Goal: Information Seeking & Learning: Find contact information

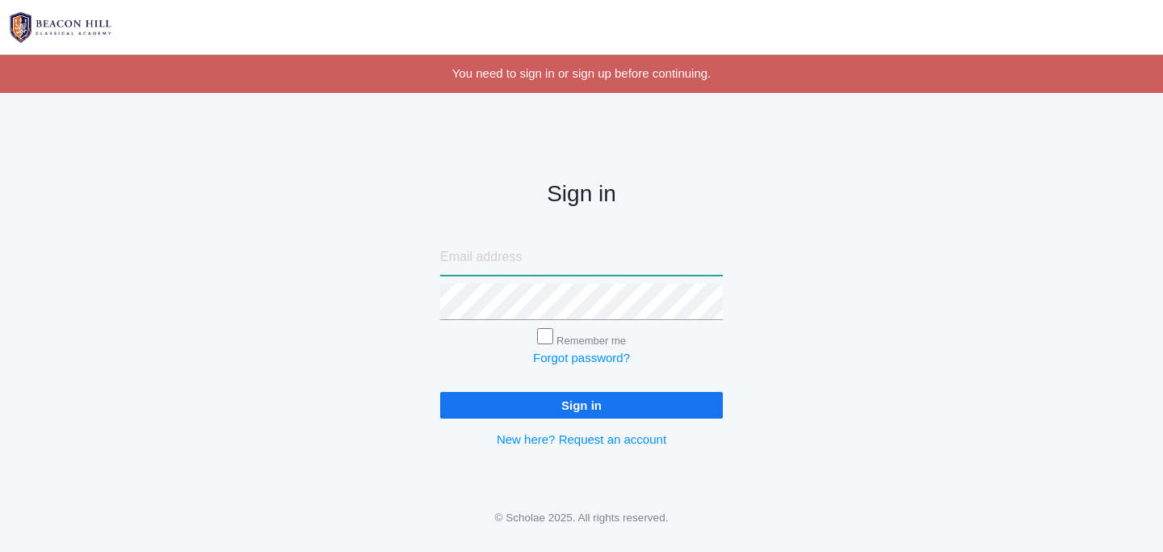
type input "[EMAIL_ADDRESS][DOMAIN_NAME]"
click at [597, 412] on input "Sign in" at bounding box center [581, 405] width 283 height 27
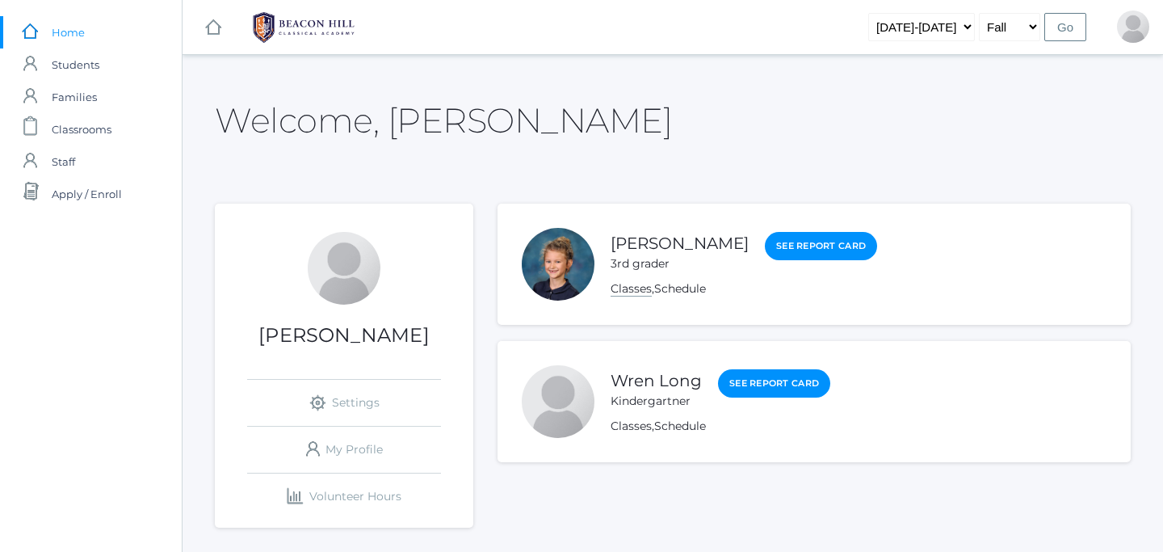
click at [624, 288] on link "Classes" at bounding box center [631, 288] width 41 height 15
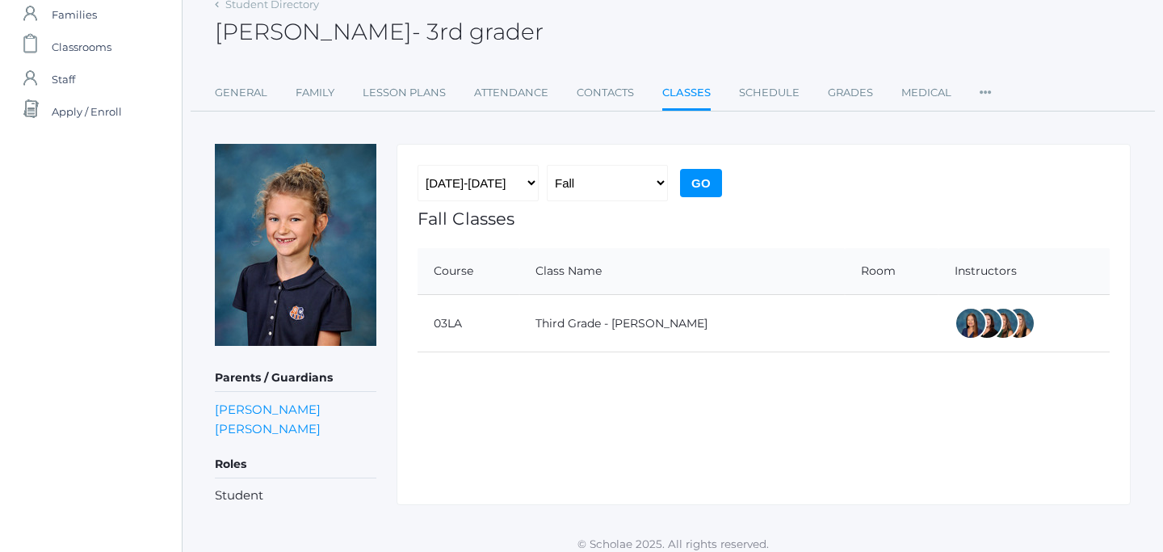
scroll to position [92, 0]
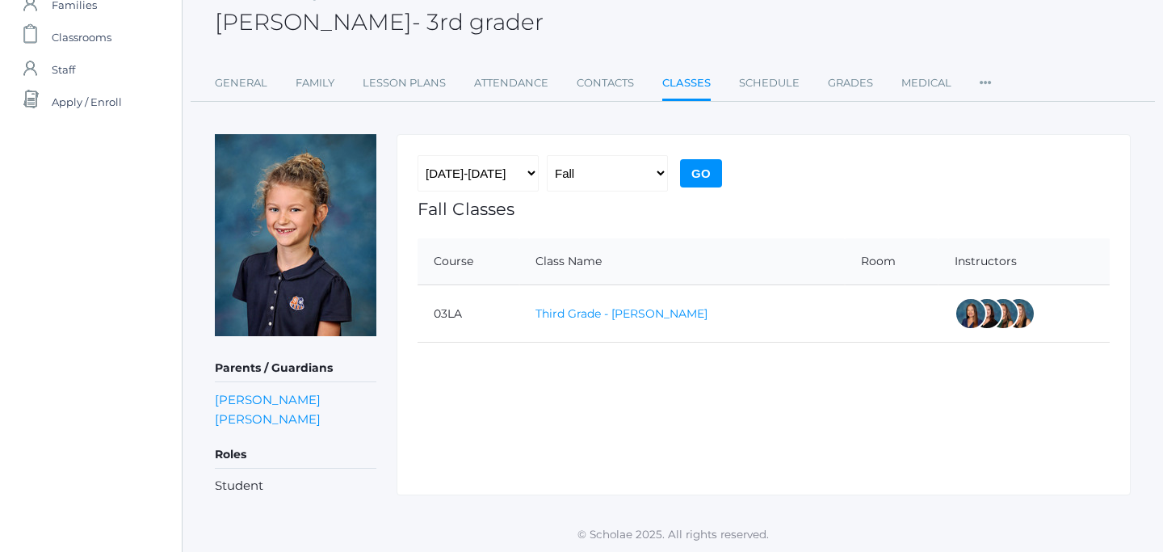
click at [584, 318] on link "Third Grade - Webster" at bounding box center [621, 313] width 172 height 15
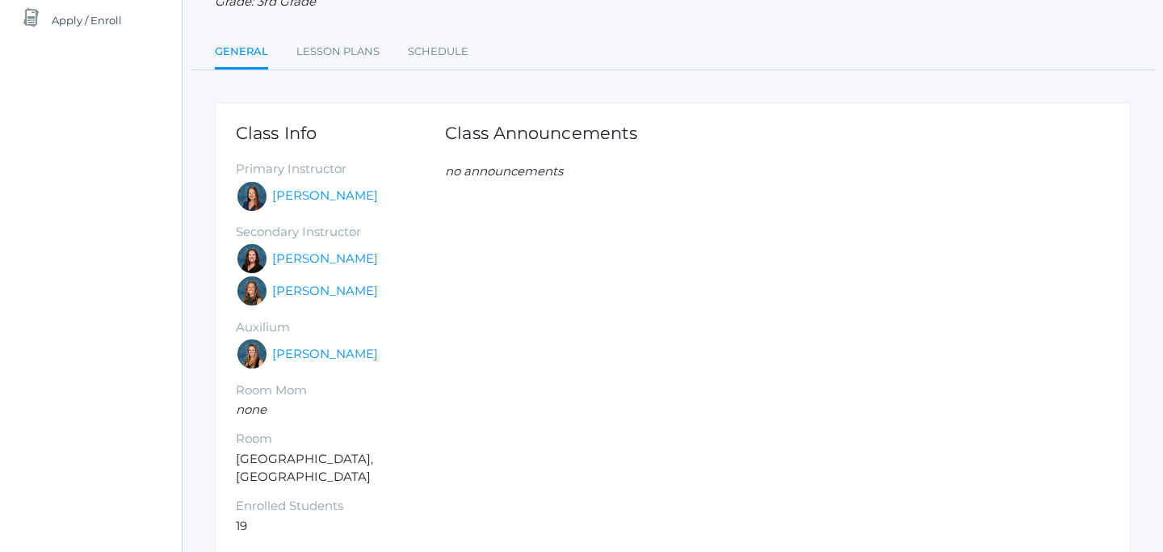
scroll to position [175, 0]
click at [312, 358] on link "Juliana Fowler" at bounding box center [325, 352] width 106 height 19
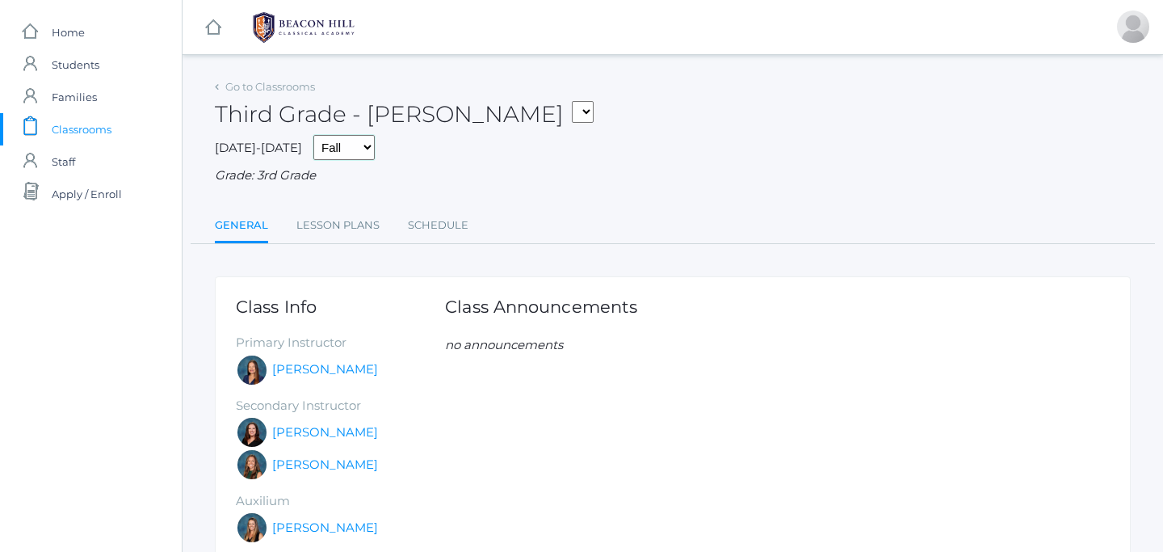
click at [336, 145] on select "Fall Spring" at bounding box center [343, 147] width 61 height 25
click at [572, 111] on select "Third Grade - Webster Kinder Enrichment - AM Kindergarten - PM" at bounding box center [583, 112] width 22 height 22
click at [248, 92] on link "Go to Classrooms" at bounding box center [270, 86] width 90 height 13
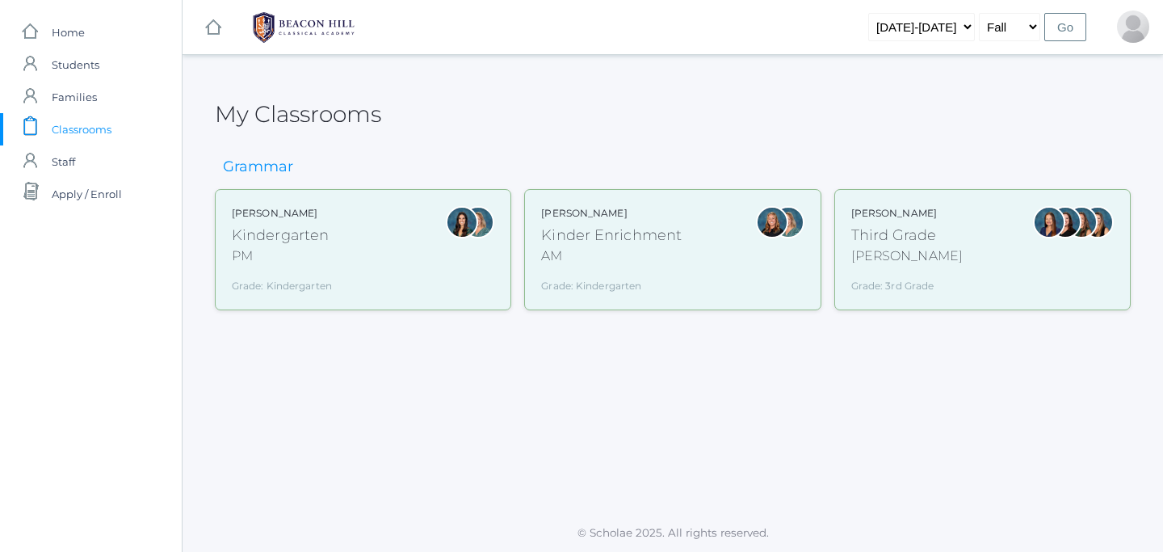
click at [909, 254] on div "Webster" at bounding box center [906, 255] width 111 height 19
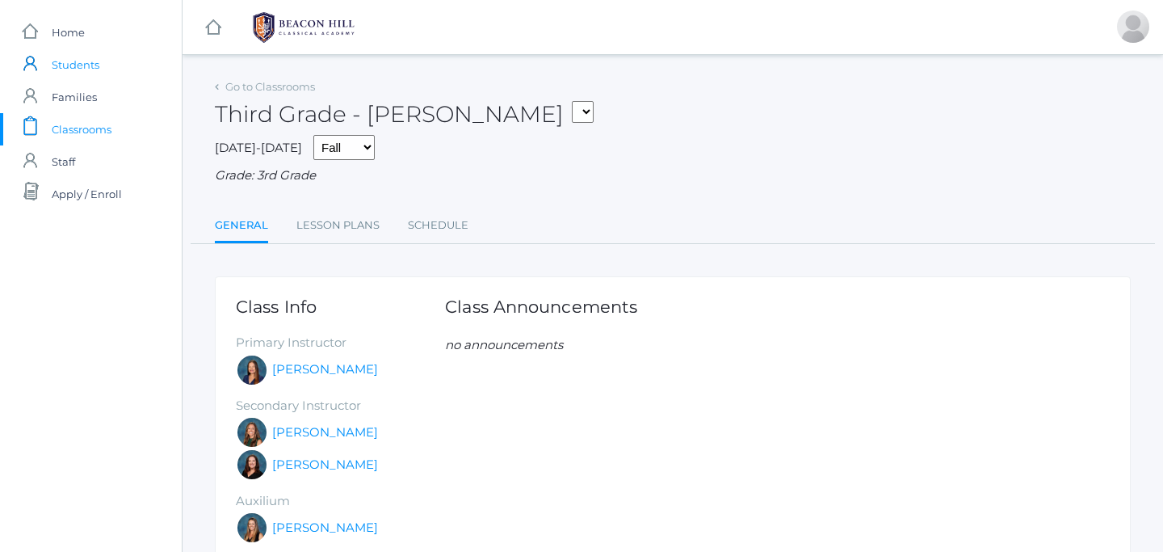
click at [73, 68] on span "Students" at bounding box center [76, 64] width 48 height 32
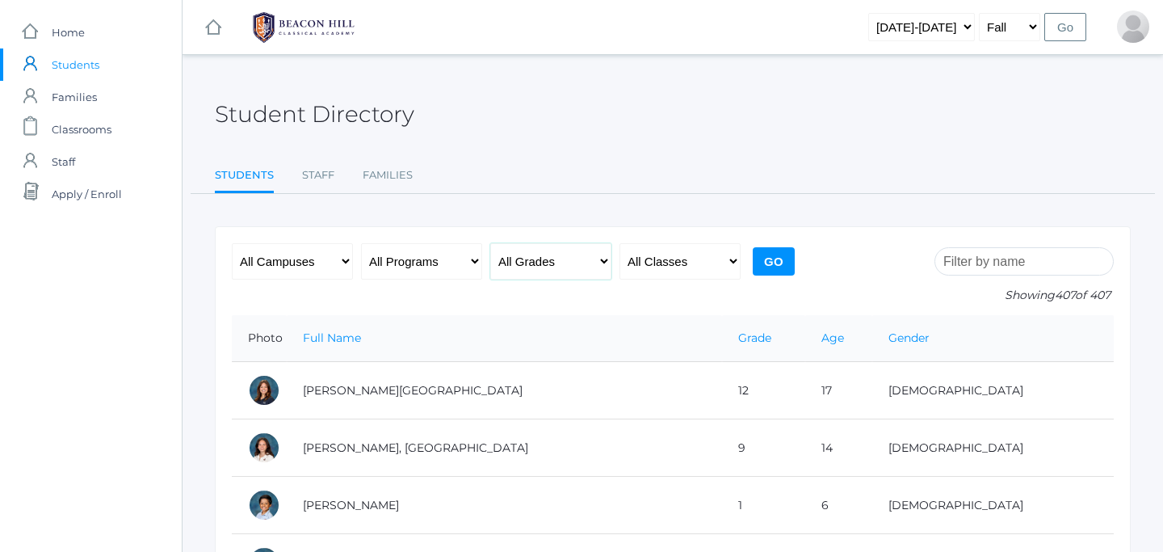
click at [592, 264] on select "All Grades Grammar - Kindergarten - 1st Grade - 2nd Grade - 3rd Grade - 4th Gra…" at bounding box center [550, 261] width 121 height 36
select select "3"
click at [714, 274] on select "All Classes Grammar - *KIND - Kindergarten AM - *KIND - Kindergarten PM - *KNDC…" at bounding box center [679, 261] width 121 height 36
select select "2028"
click at [769, 262] on input "Go" at bounding box center [774, 261] width 42 height 28
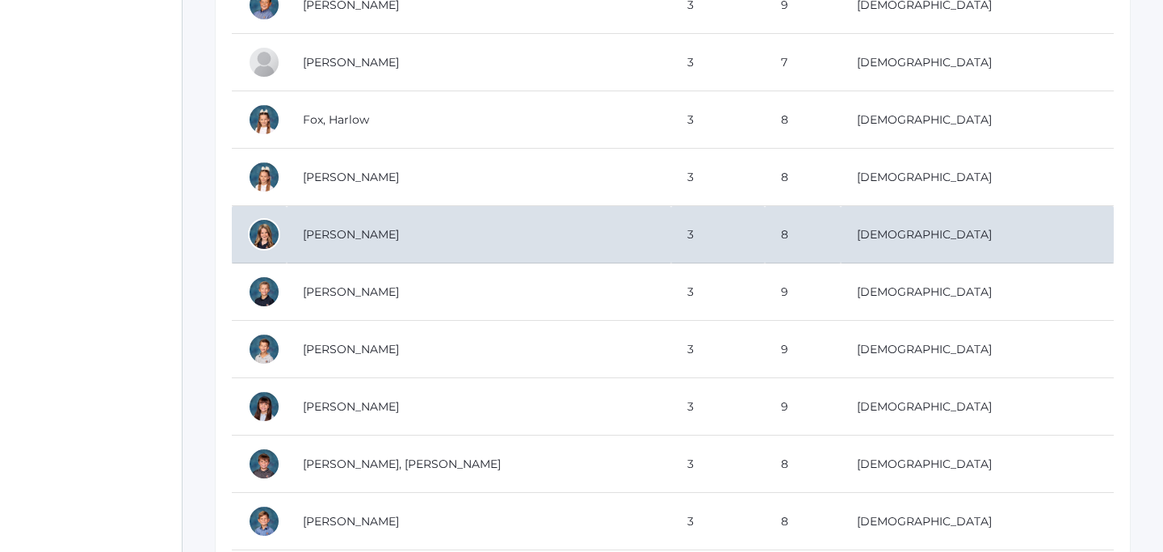
scroll to position [505, 0]
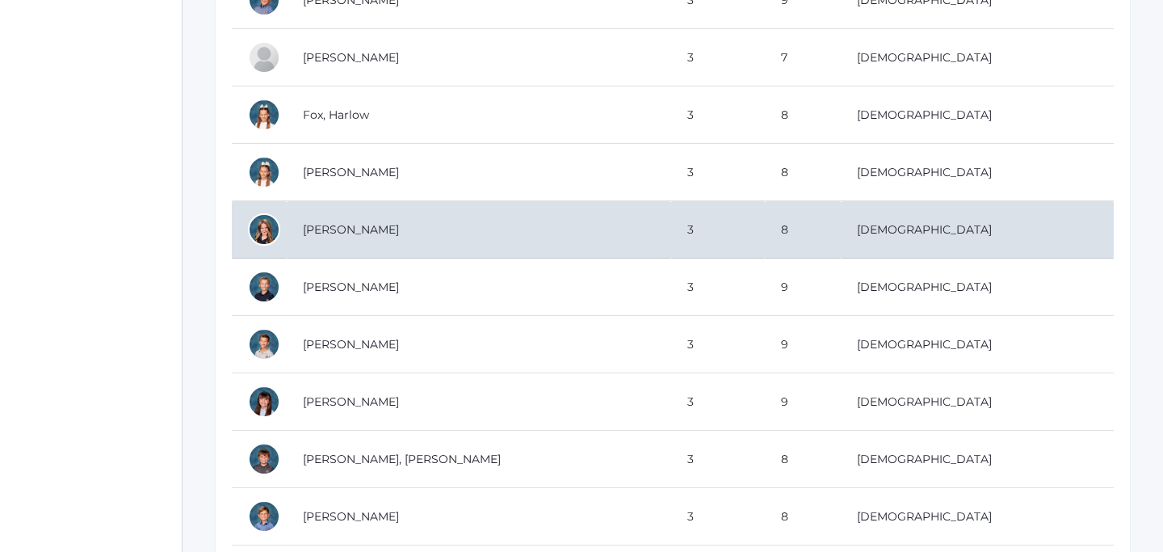
click at [327, 241] on td "Frieder, Ava" at bounding box center [479, 229] width 384 height 57
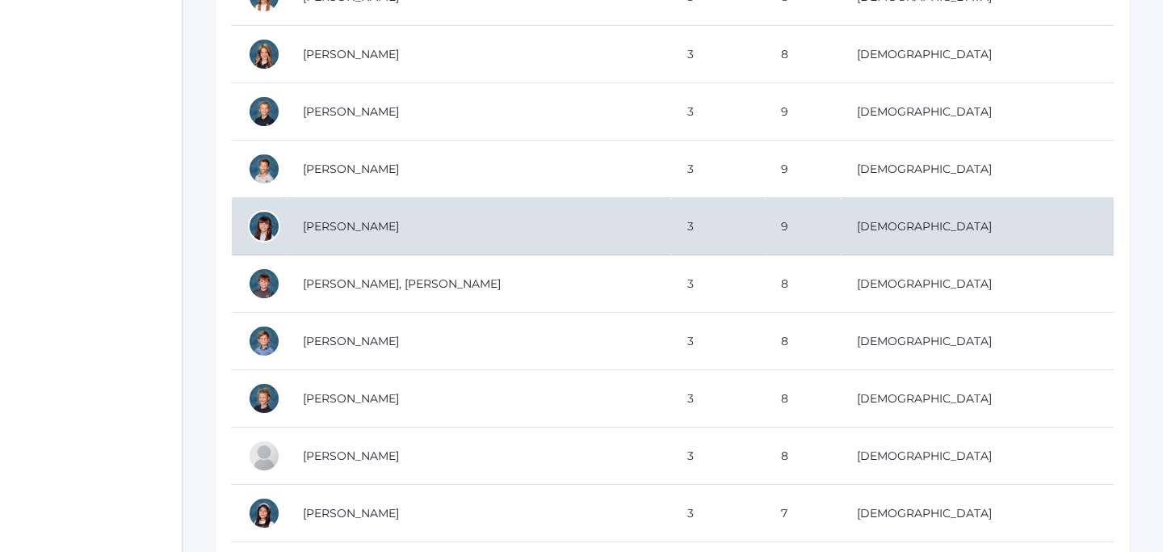
scroll to position [682, 0]
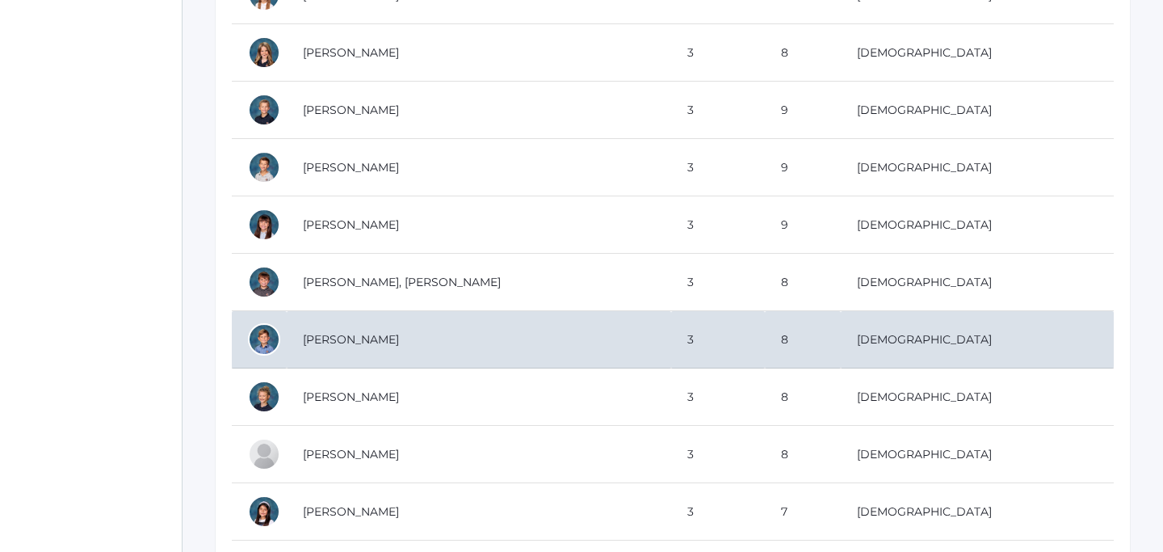
click at [334, 335] on td "[PERSON_NAME]" at bounding box center [479, 339] width 384 height 57
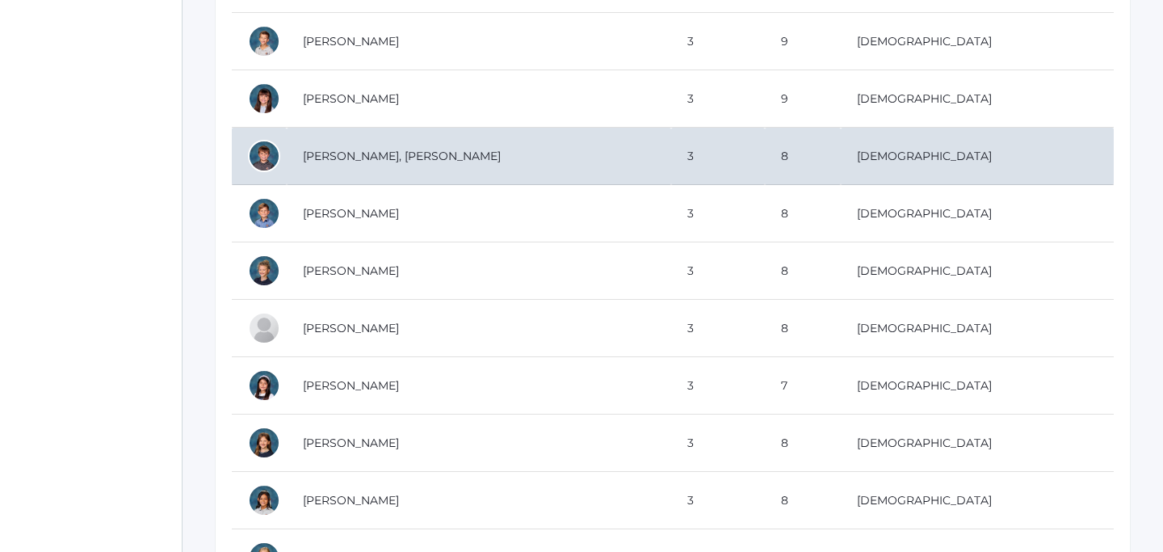
scroll to position [808, 0]
click at [355, 162] on td "Kilian, Jackson" at bounding box center [479, 155] width 384 height 57
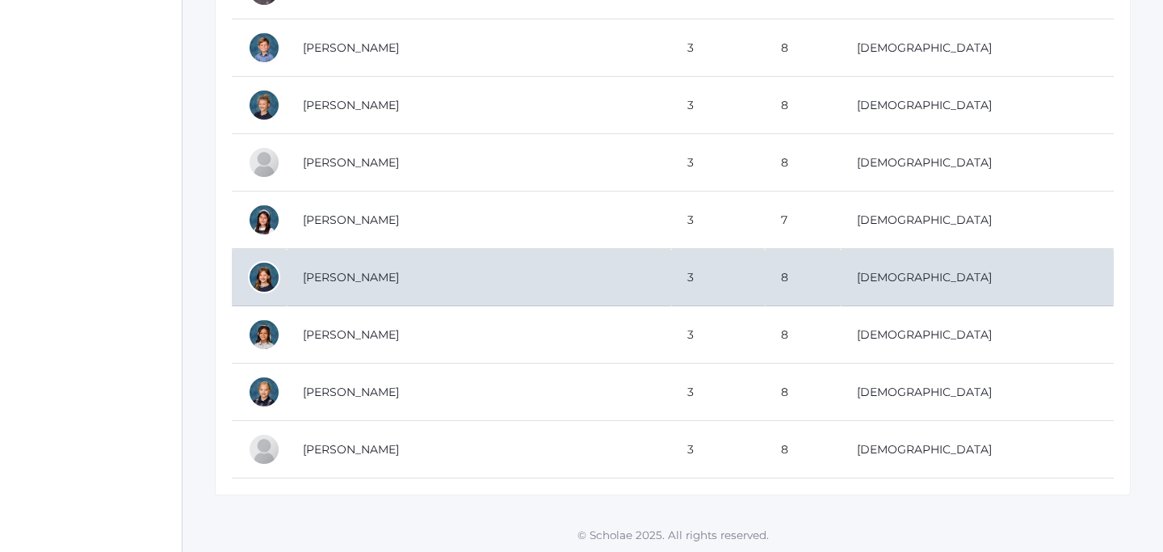
scroll to position [975, 0]
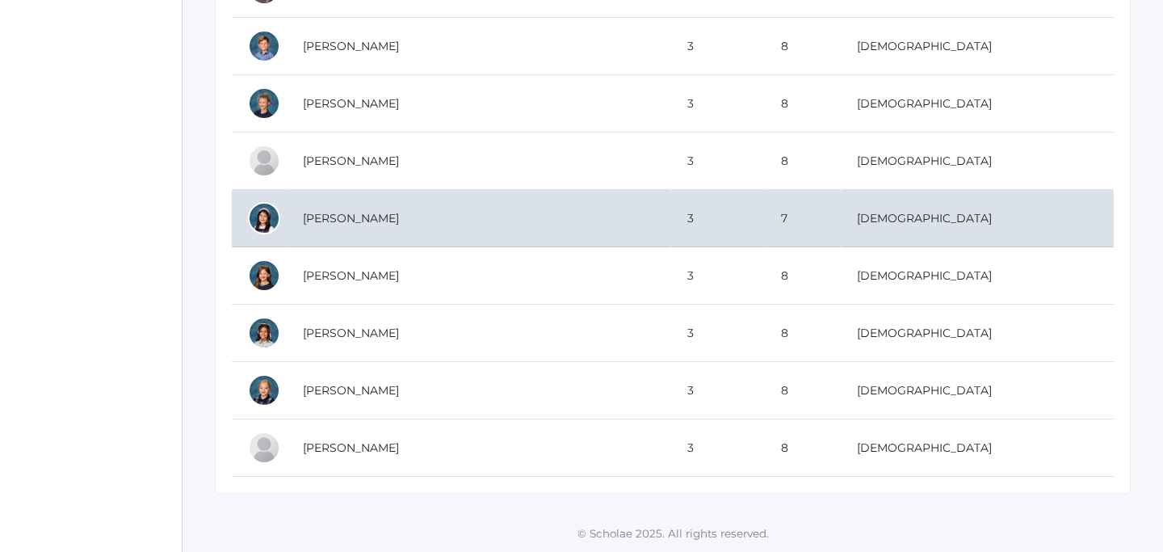
click at [374, 218] on td "Mesick, Penelope" at bounding box center [479, 218] width 384 height 57
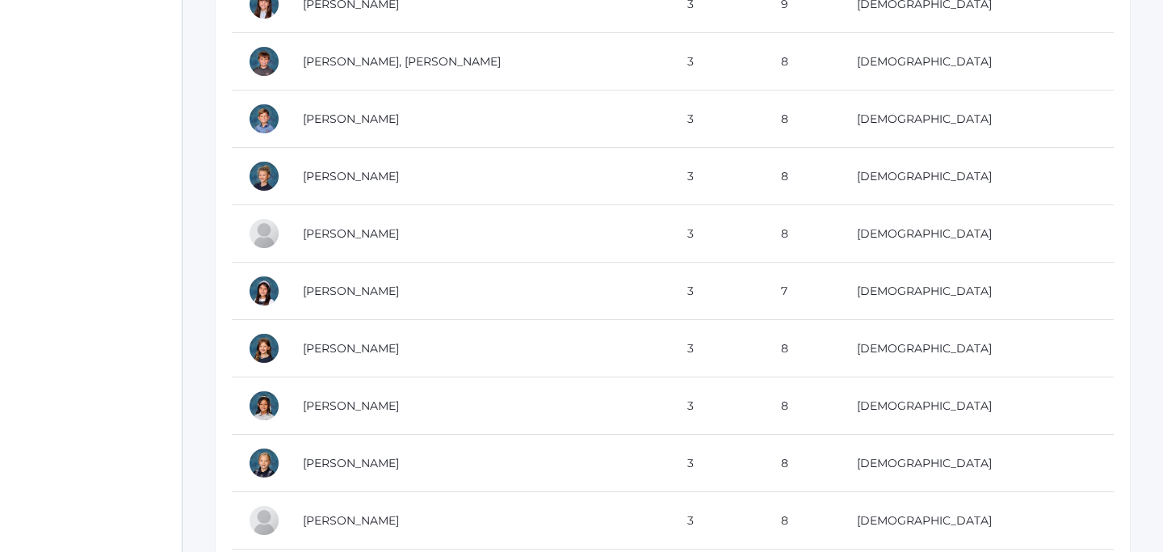
scroll to position [910, 0]
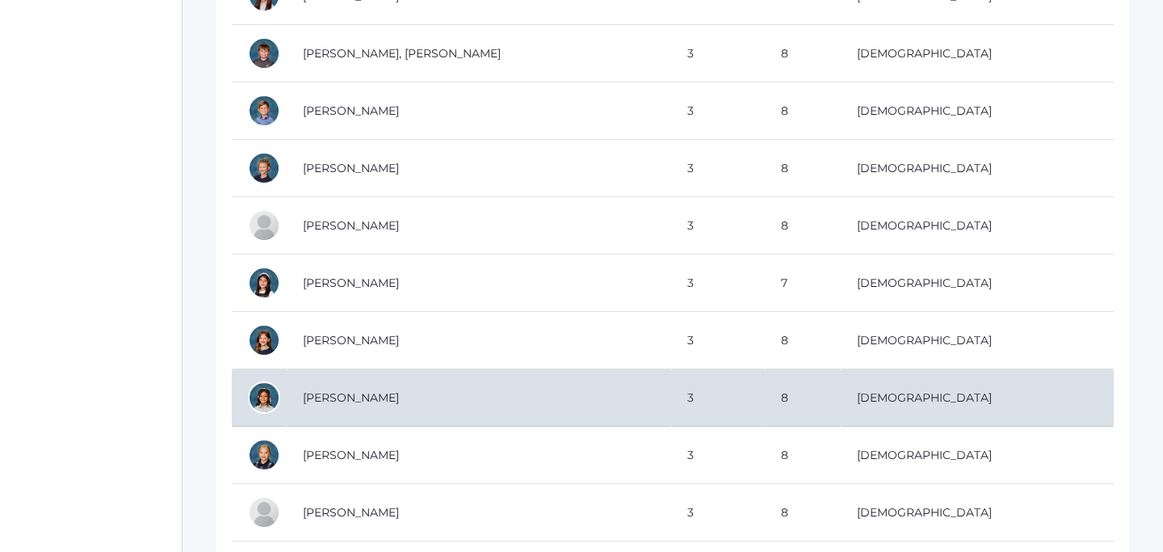
click at [355, 390] on td "Rillo, Leahmarie" at bounding box center [479, 397] width 384 height 57
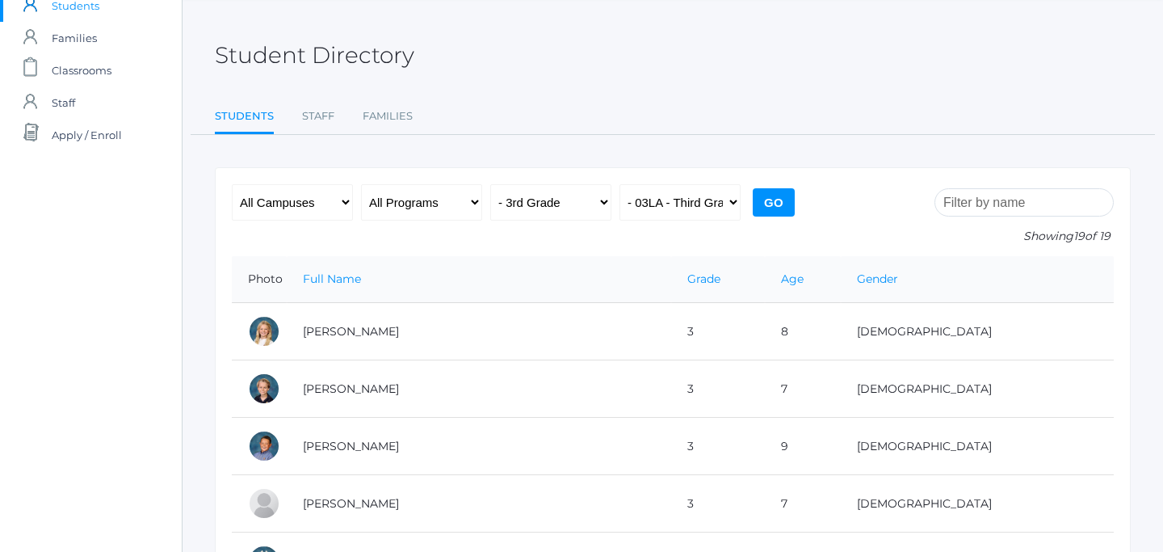
scroll to position [52, 0]
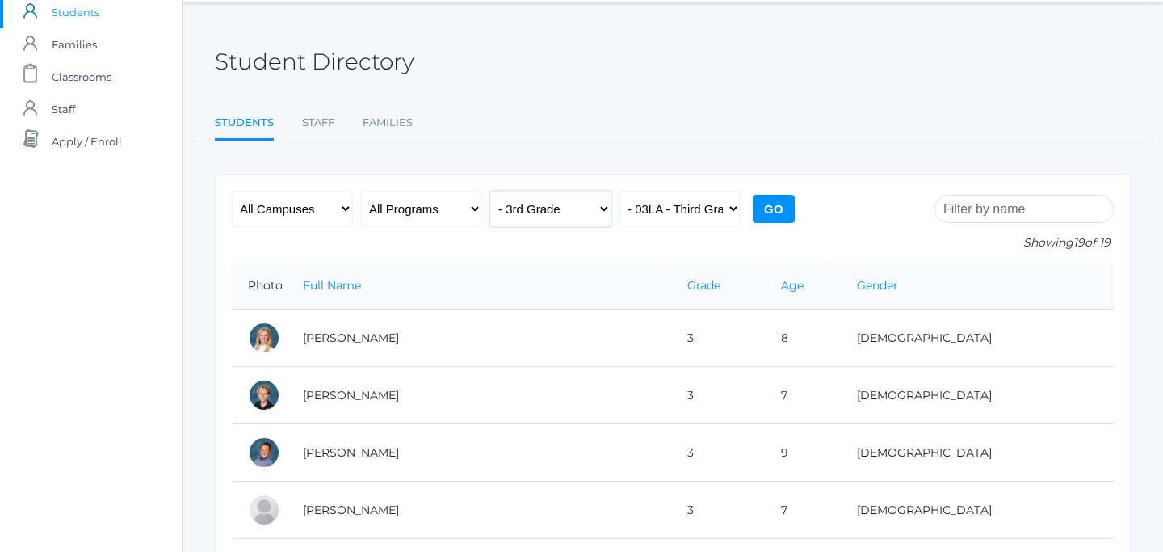
click at [586, 219] on select "All Grades Grammar - Kindergarten - 1st Grade - 2nd Grade - 3rd Grade - 4th Gra…" at bounding box center [550, 209] width 121 height 36
select select "any"
click at [672, 197] on select "All Classes Grammar - *KIND - Kindergarten AM - *KIND - Kindergarten PM - *KNDC…" at bounding box center [679, 209] width 121 height 36
select select "2131"
click at [775, 206] on input "Go" at bounding box center [774, 209] width 42 height 28
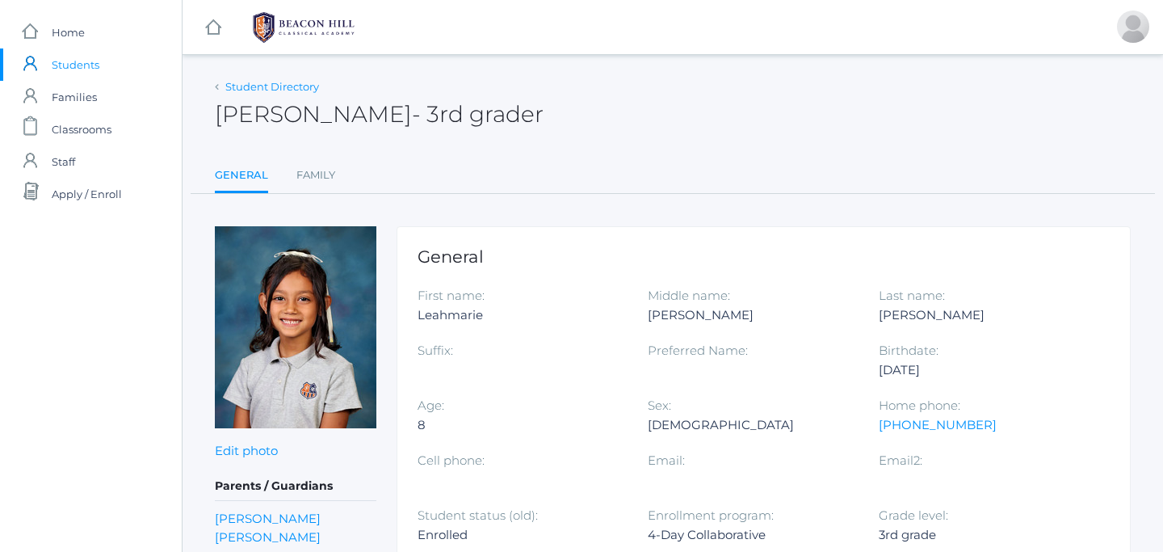
click at [237, 86] on link "Student Directory" at bounding box center [272, 86] width 94 height 13
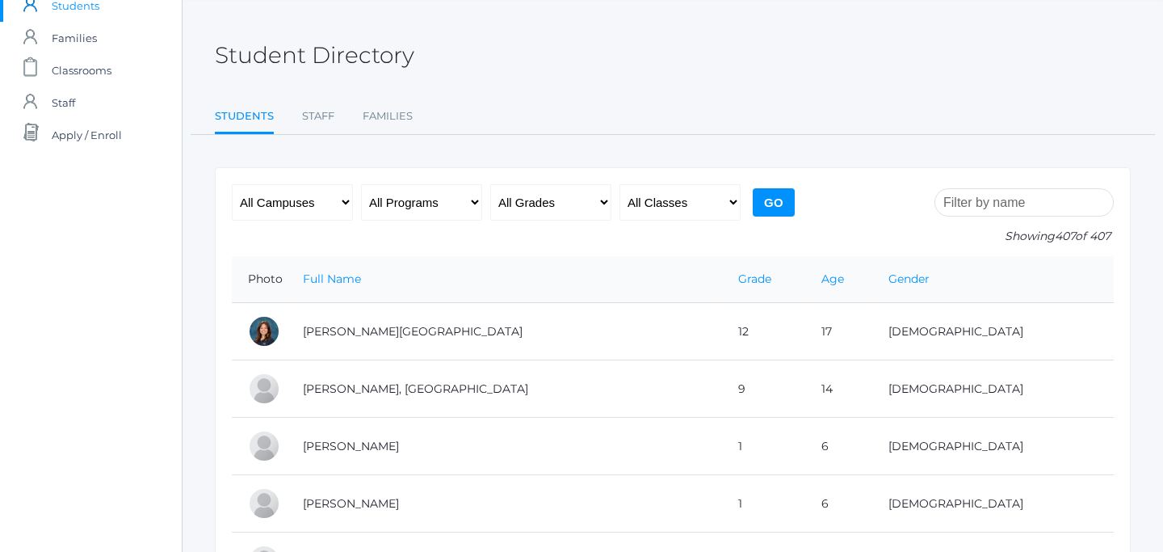
scroll to position [65, 0]
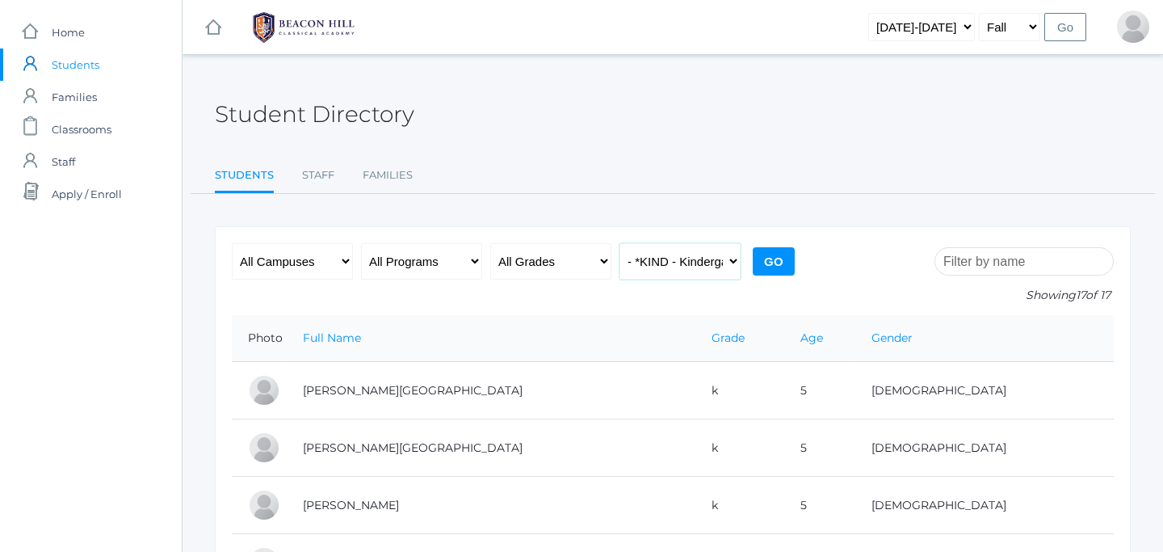
click at [707, 272] on select "All Classes Grammar - *KIND - Kindergarten AM - *KIND - Kindergarten PM - *KNDC…" at bounding box center [679, 261] width 121 height 36
click at [699, 261] on select "All Classes Grammar - *KIND - Kindergarten AM - *KIND - Kindergarten PM - *KNDC…" at bounding box center [679, 261] width 121 height 36
select select "1957"
click at [775, 266] on input "Go" at bounding box center [774, 261] width 42 height 28
click at [707, 262] on select "All Classes Grammar - *KIND - Kindergarten AM - *KIND - Kindergarten PM - *KNDC…" at bounding box center [679, 261] width 121 height 36
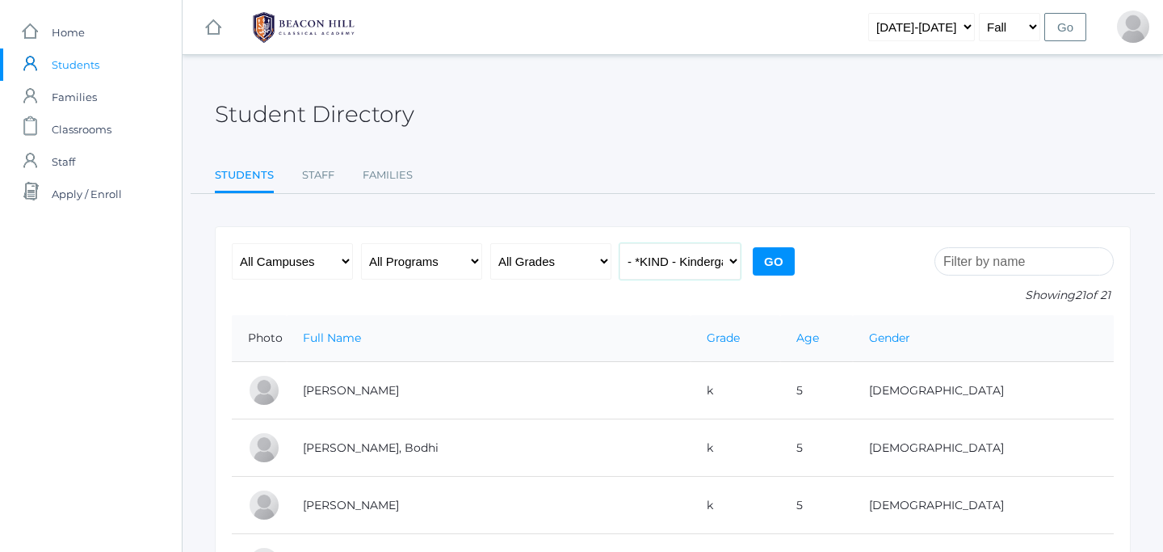
select select "2078"
click at [783, 267] on input "Go" at bounding box center [774, 261] width 42 height 28
click at [699, 263] on select "All Classes Grammar - *KIND - Kindergarten AM - *KIND - Kindergarten PM - *KNDC…" at bounding box center [679, 261] width 121 height 36
select select "2131"
click at [777, 262] on input "Go" at bounding box center [774, 261] width 42 height 28
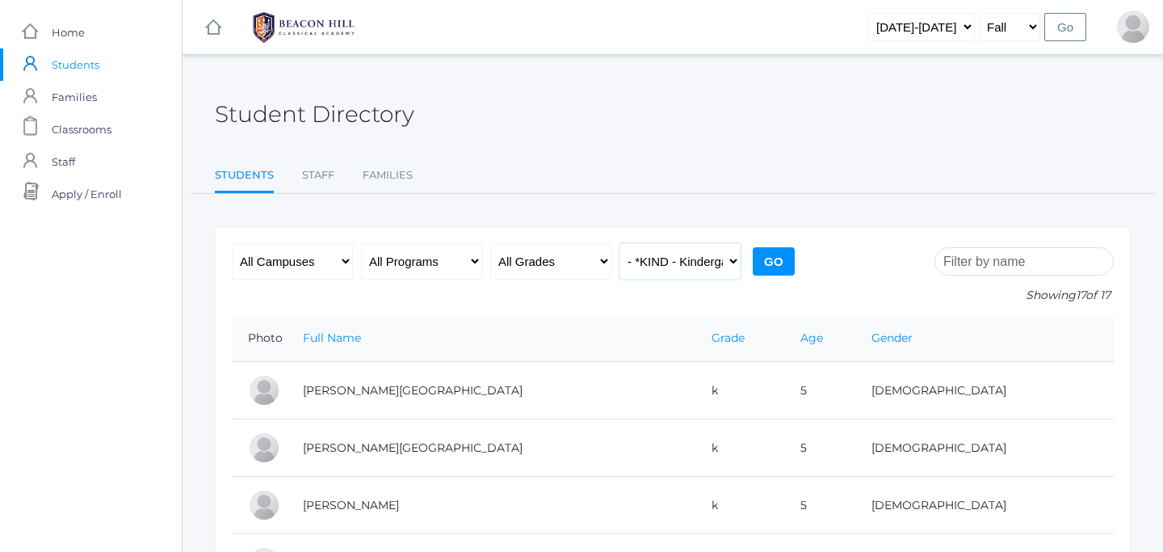
click at [724, 263] on select "All Classes Grammar - *KIND - Kindergarten AM - *KIND - Kindergarten PM - *KNDC…" at bounding box center [679, 261] width 121 height 36
select select "1957"
click at [780, 254] on input "Go" at bounding box center [774, 261] width 42 height 28
click at [712, 269] on select "All Classes Grammar - *KIND - Kindergarten AM - *KIND - Kindergarten PM - *KNDC…" at bounding box center [679, 261] width 121 height 36
select select "2078"
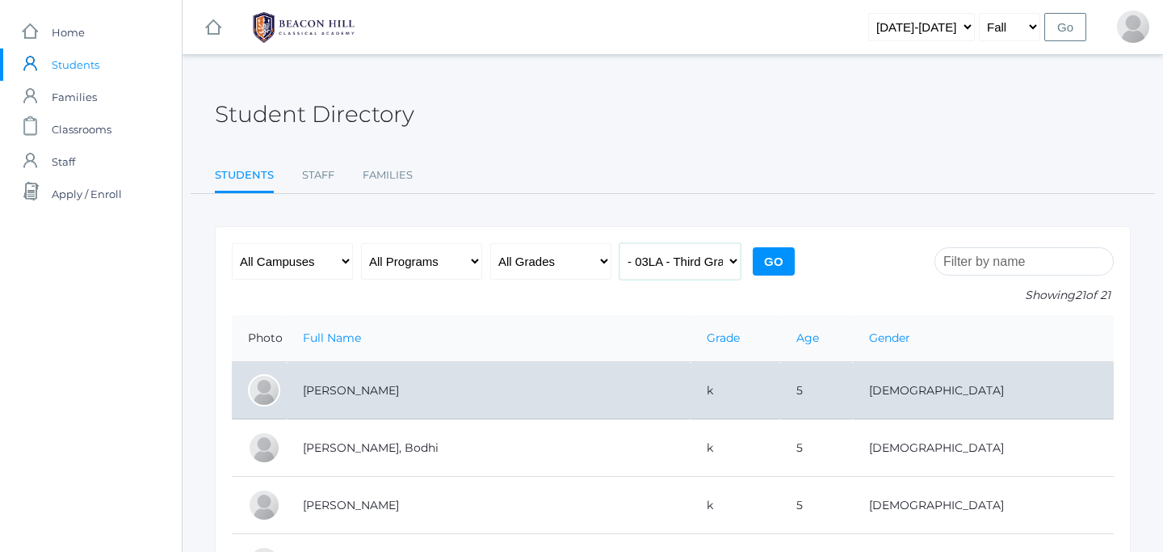
scroll to position [4, 0]
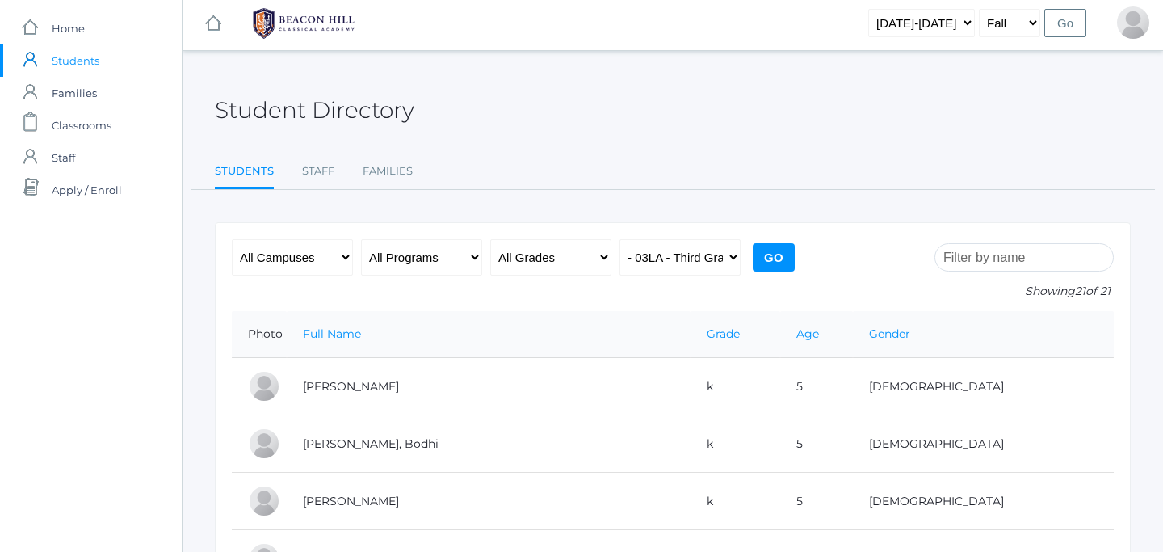
click at [780, 260] on input "Go" at bounding box center [774, 257] width 42 height 28
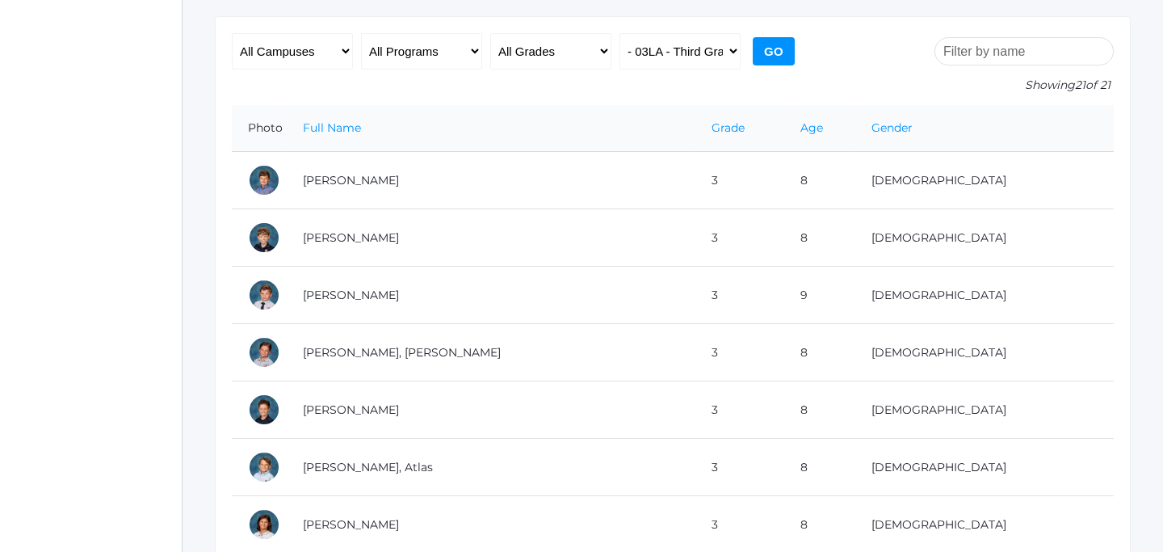
scroll to position [212, 0]
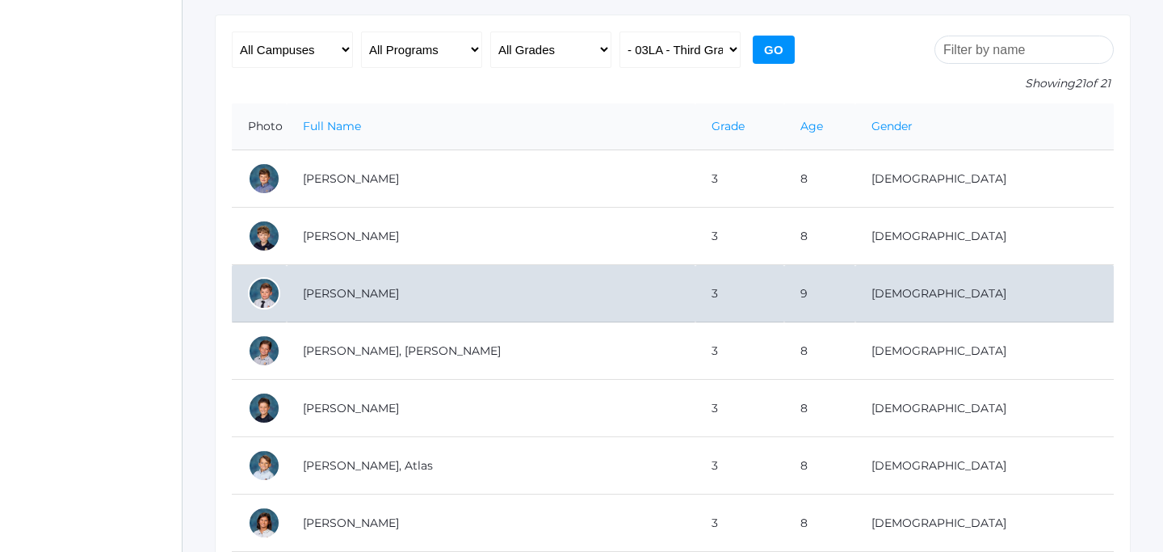
click at [331, 296] on td "Culver, Wiley" at bounding box center [491, 293] width 409 height 57
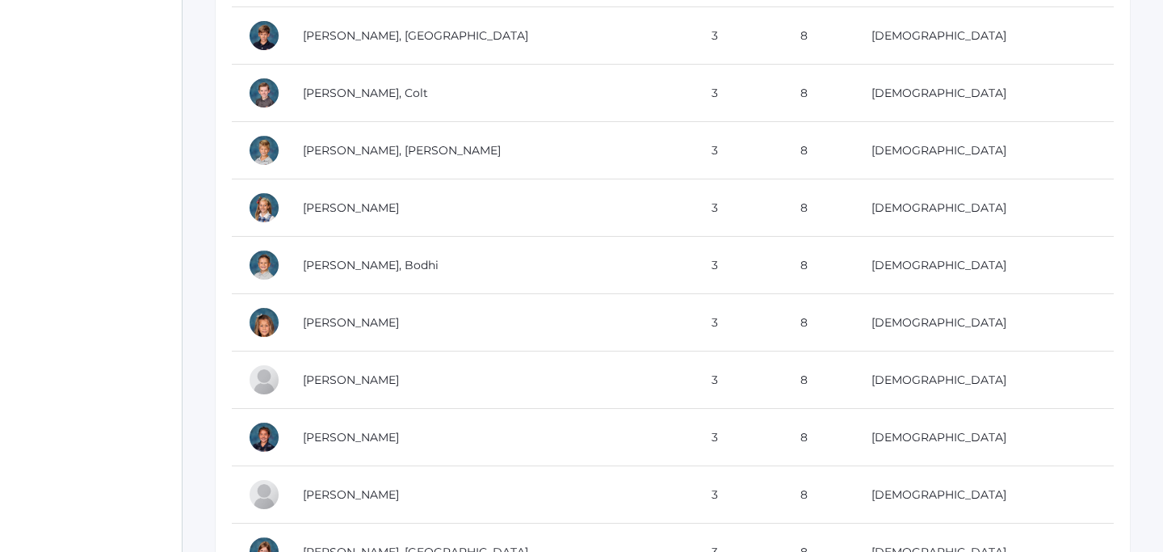
scroll to position [870, 0]
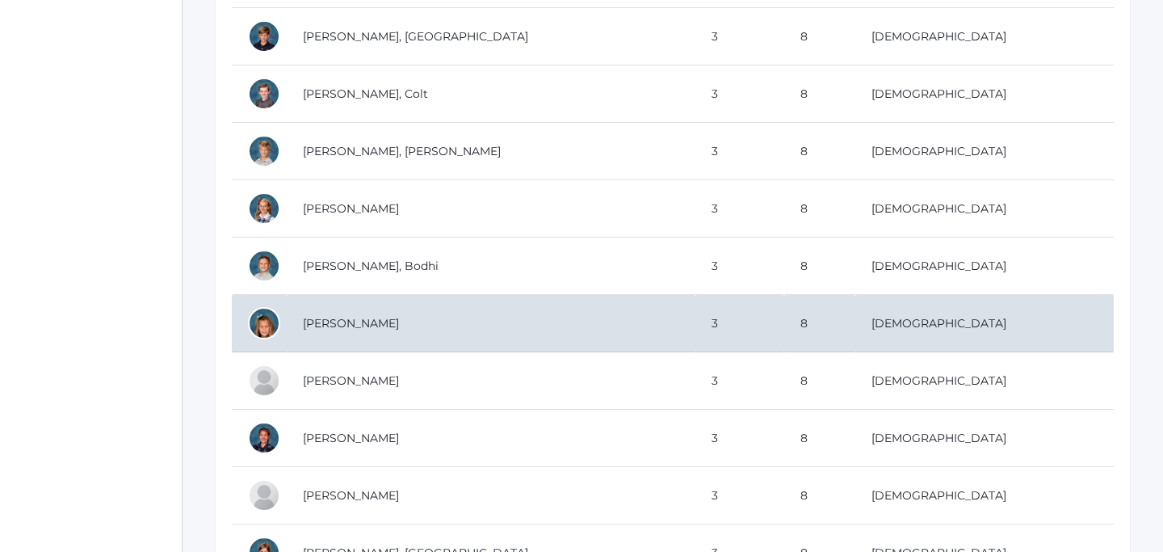
click at [313, 332] on td "Scrudato, Isabella" at bounding box center [491, 323] width 409 height 57
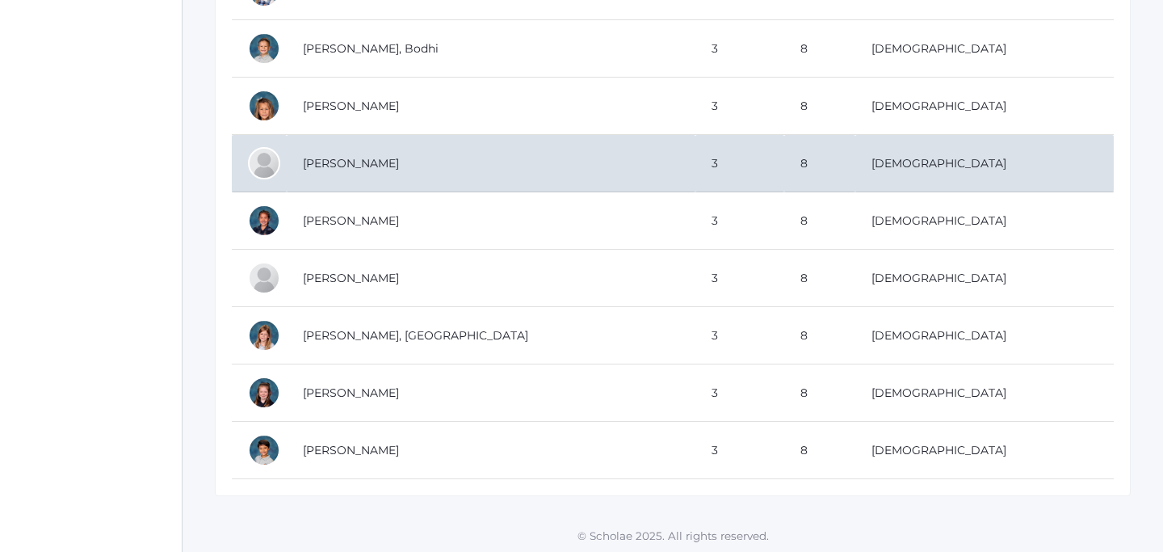
scroll to position [1090, 0]
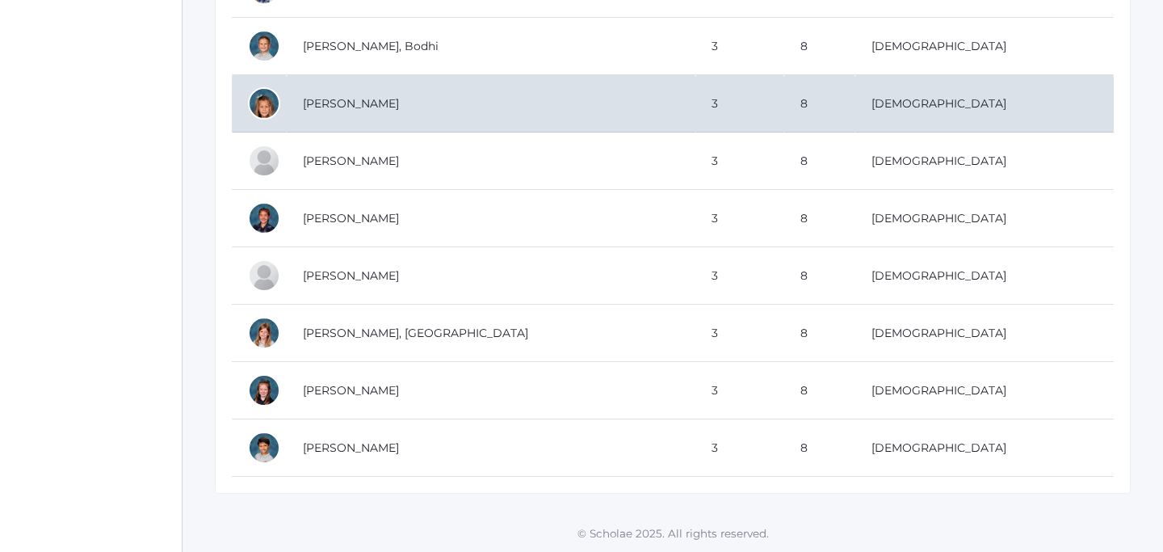
click at [338, 112] on td "Scrudato, Isabella" at bounding box center [491, 103] width 409 height 57
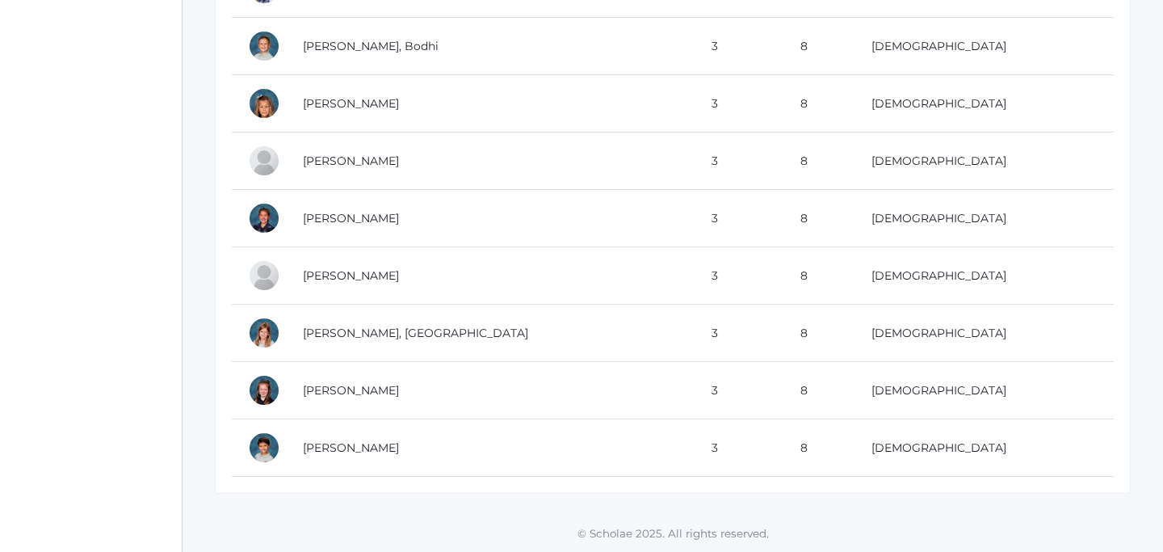
scroll to position [0, 0]
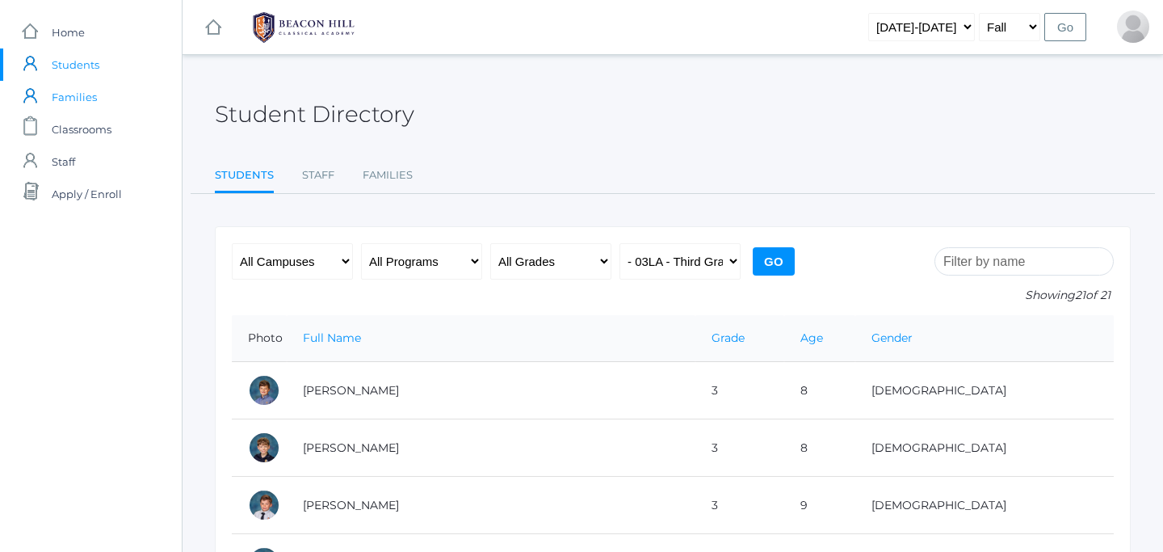
click at [88, 105] on span "Families" at bounding box center [74, 97] width 45 height 32
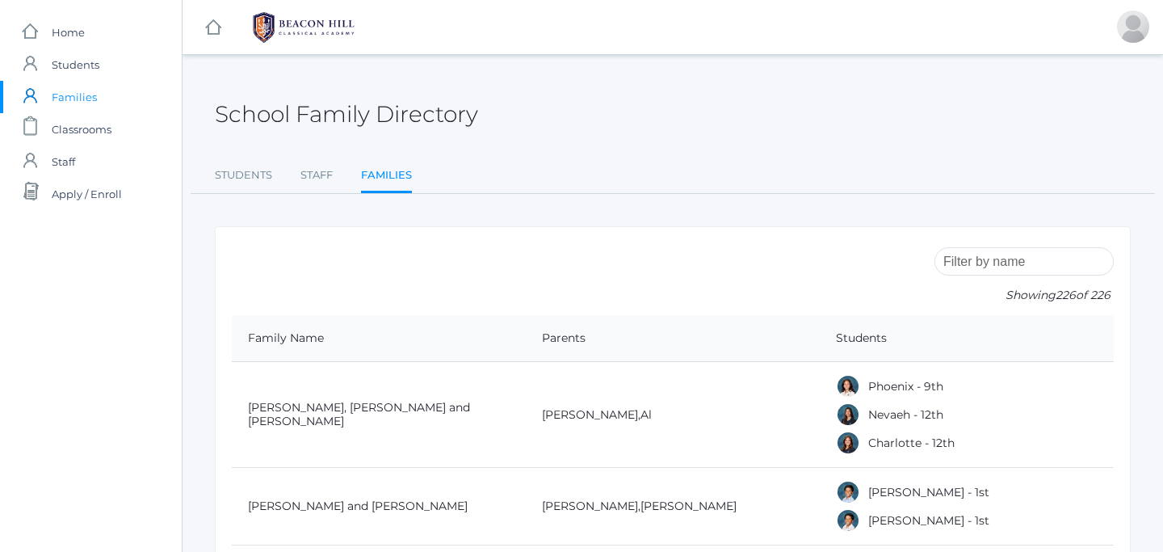
click at [988, 263] on input "search" at bounding box center [1023, 261] width 179 height 28
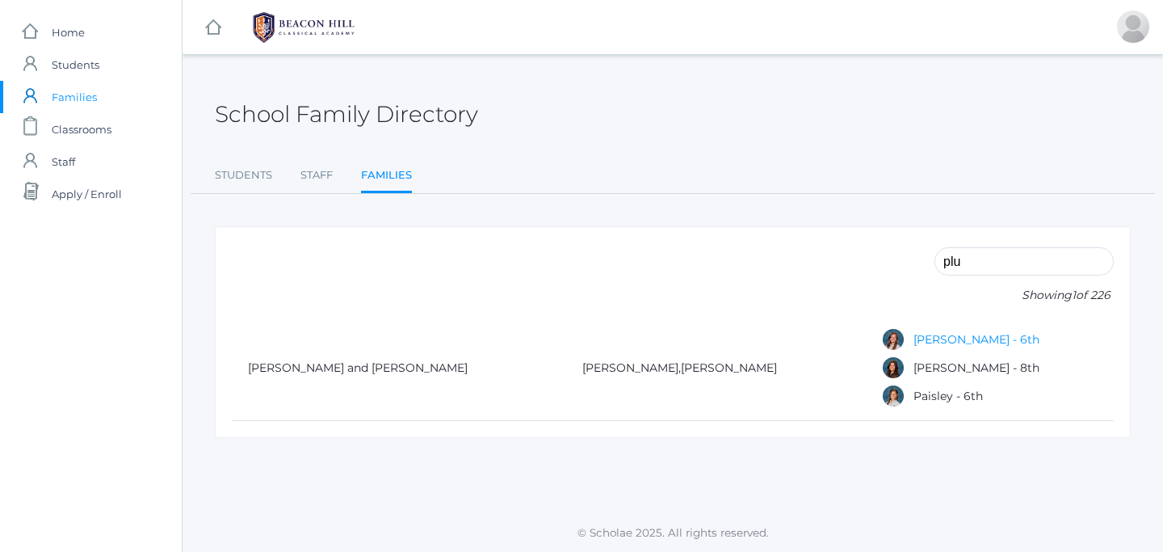
type input "plu"
click at [913, 343] on link "Abigail - 6th" at bounding box center [976, 339] width 126 height 15
click at [913, 369] on link "Lyla - 8th" at bounding box center [976, 367] width 126 height 15
click at [913, 396] on link "Paisley - 6th" at bounding box center [947, 395] width 69 height 15
click at [881, 346] on div "Abigail - 6th" at bounding box center [995, 339] width 229 height 24
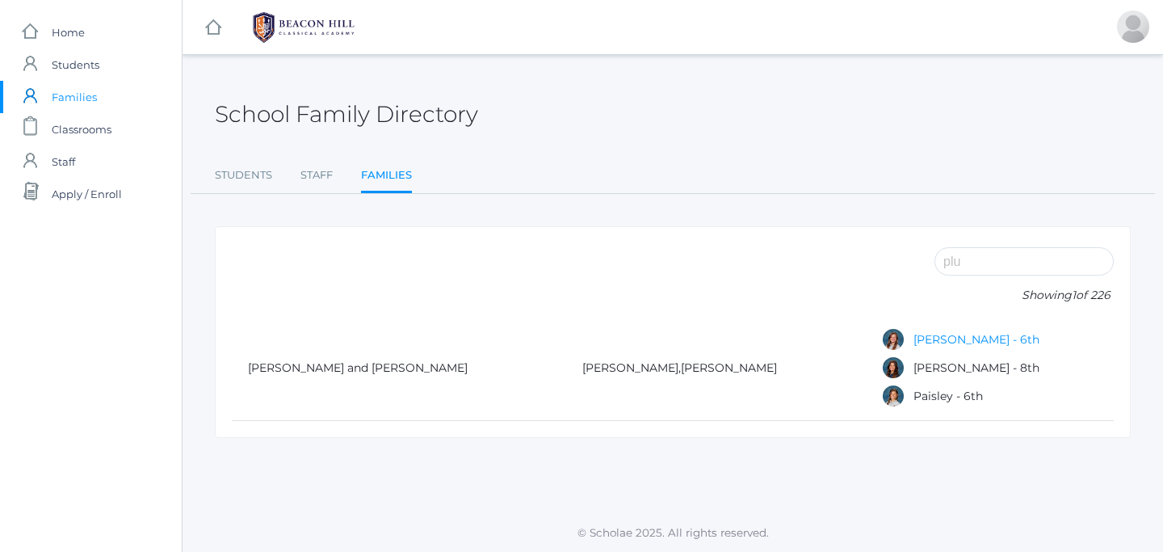
click at [913, 346] on link "Abigail - 6th" at bounding box center [976, 339] width 126 height 15
click at [913, 401] on link "Paisley - 6th" at bounding box center [947, 395] width 69 height 15
click at [300, 376] on td "Plum, Ryan and Sarah" at bounding box center [399, 368] width 334 height 106
click at [297, 363] on link "Plum, Ryan and Sarah" at bounding box center [358, 367] width 220 height 15
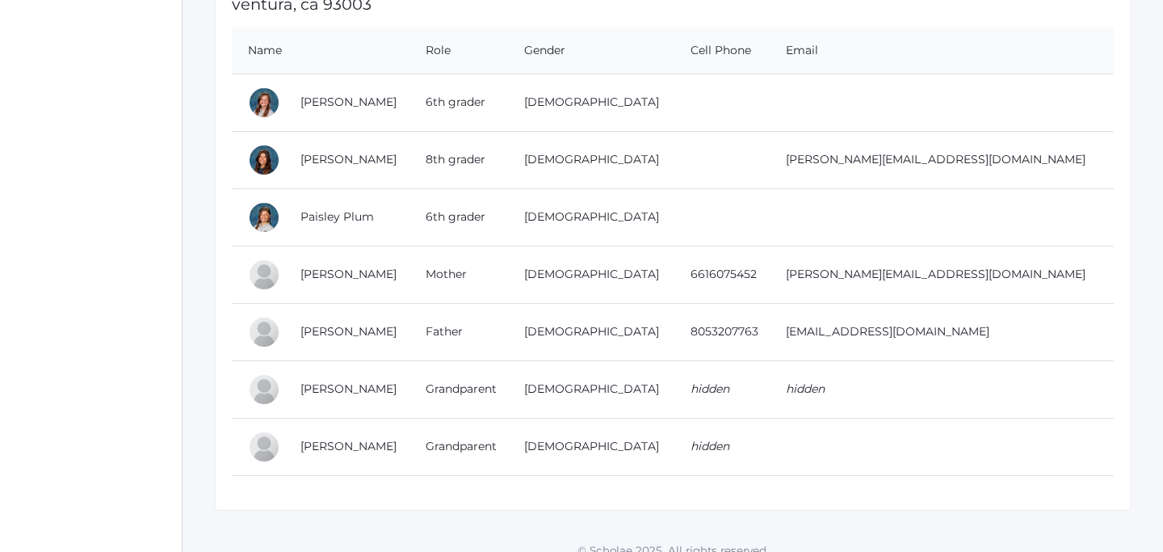
scroll to position [304, 0]
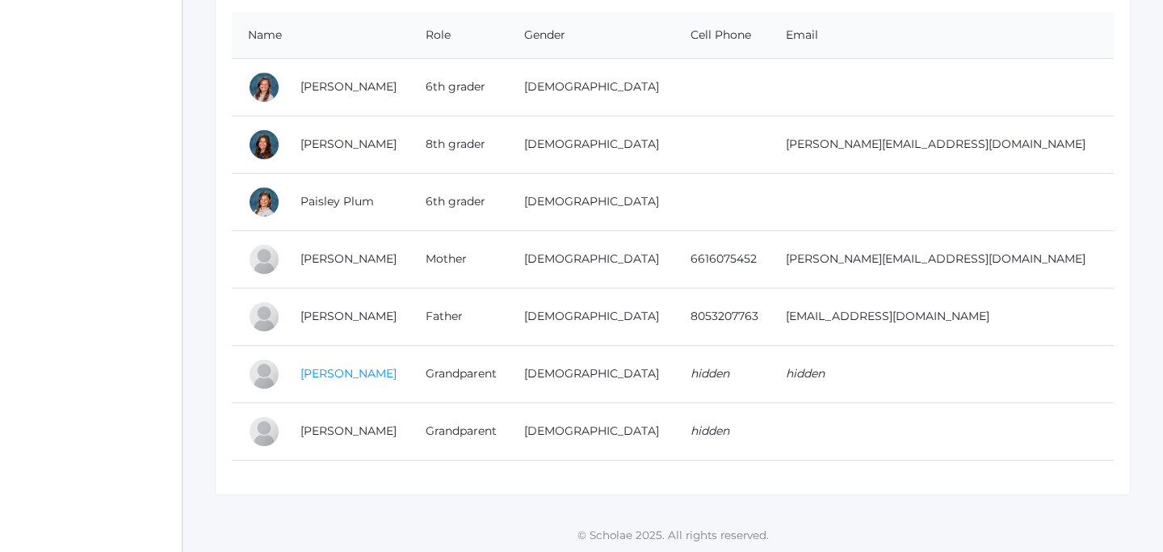
click at [342, 372] on link "Jodi Plum" at bounding box center [348, 373] width 96 height 15
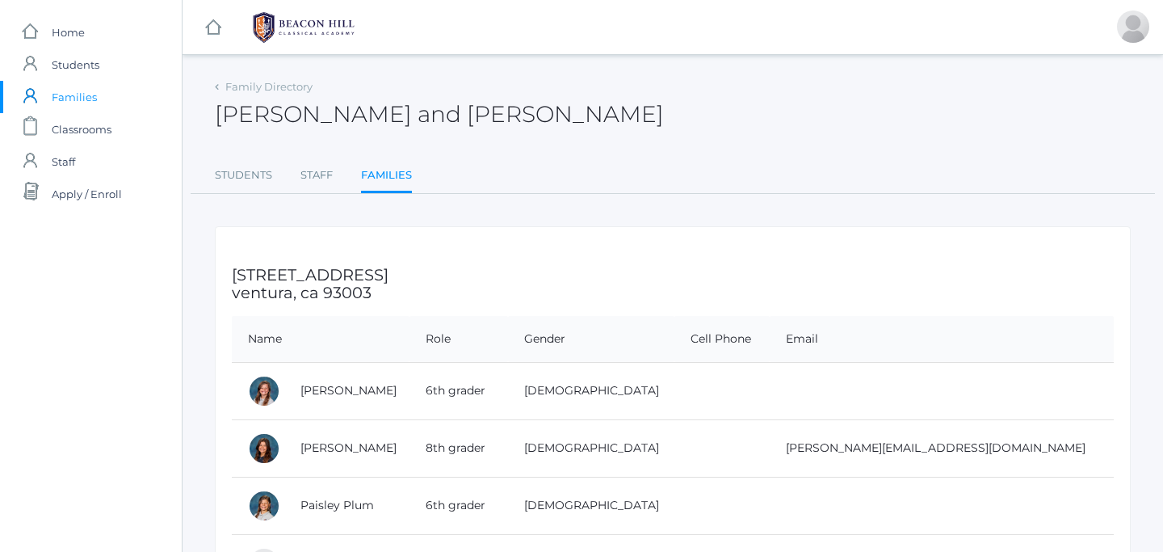
scroll to position [304, 0]
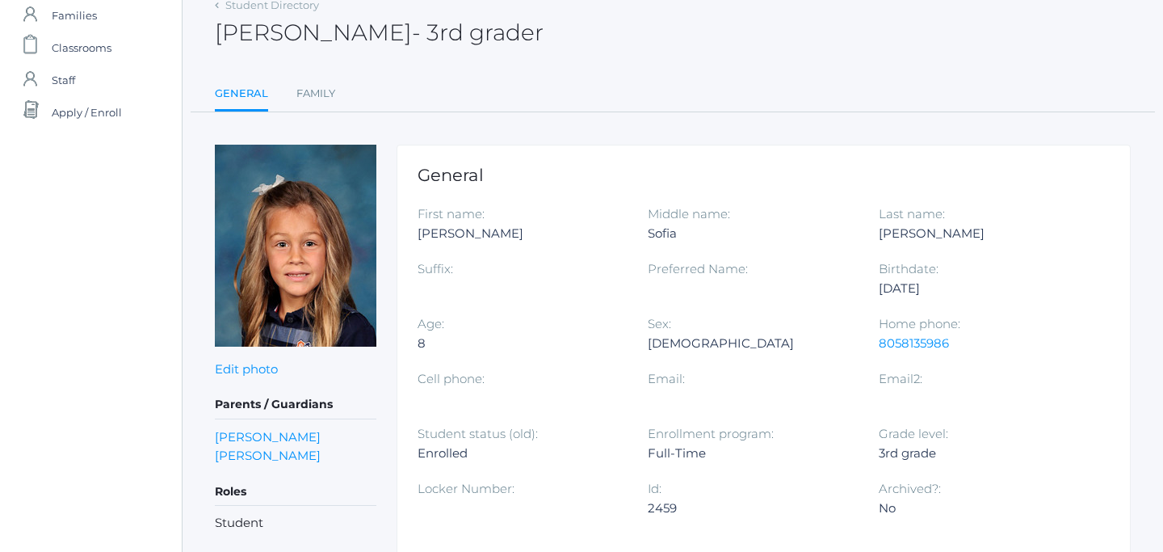
scroll to position [83, 0]
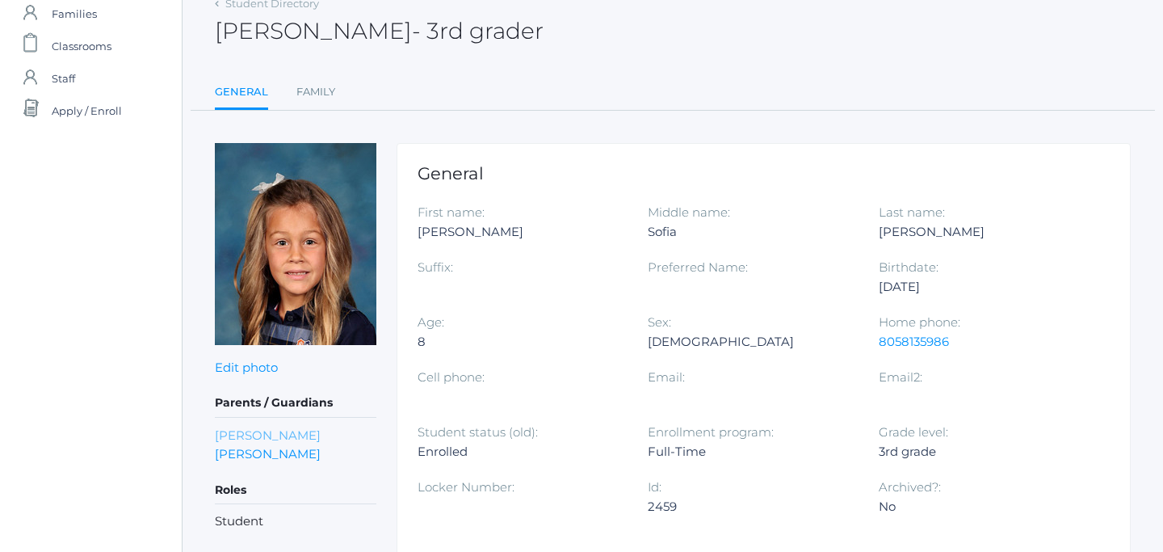
click at [250, 437] on link "[PERSON_NAME]" at bounding box center [268, 434] width 106 height 15
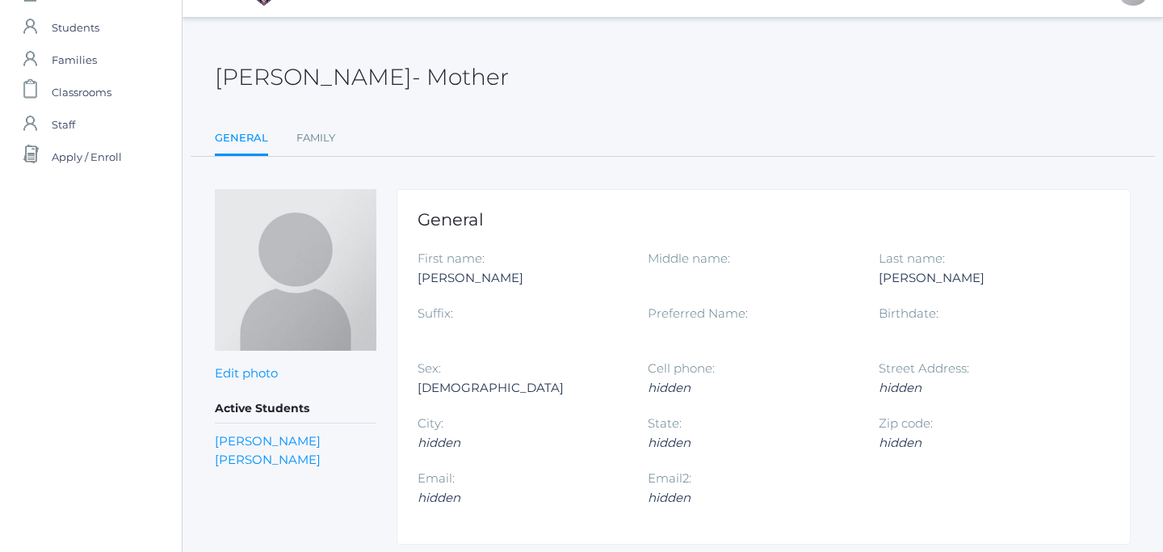
scroll to position [88, 0]
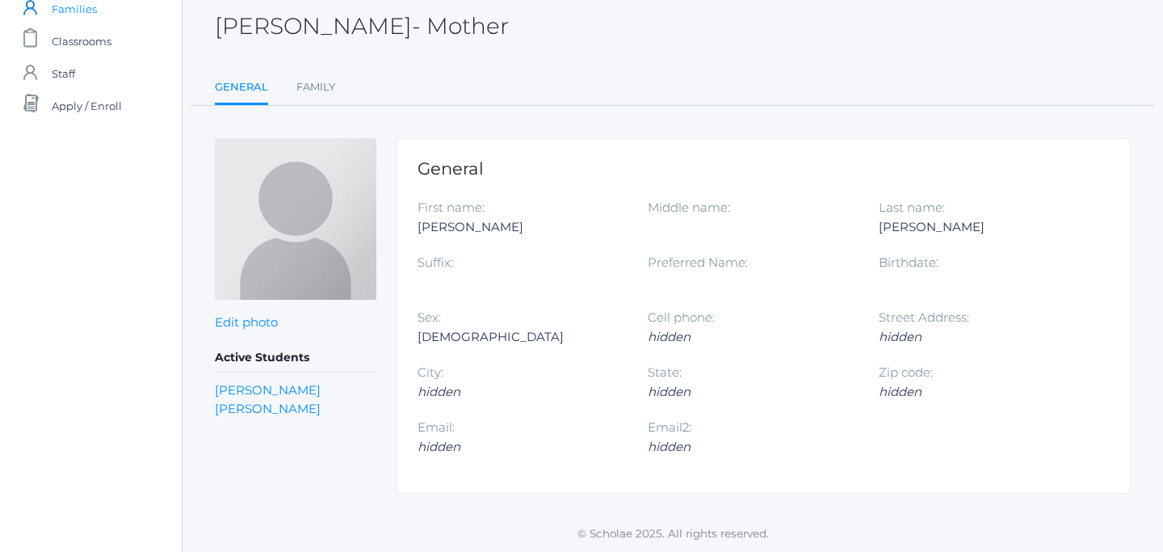
scroll to position [83, 0]
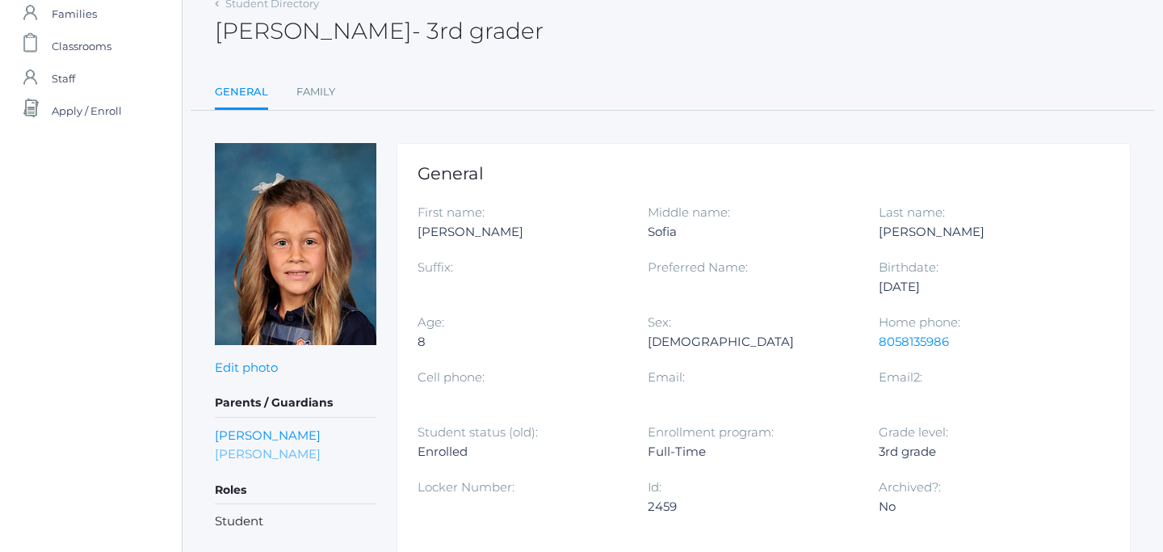
click at [283, 451] on link "[PERSON_NAME]" at bounding box center [268, 453] width 106 height 15
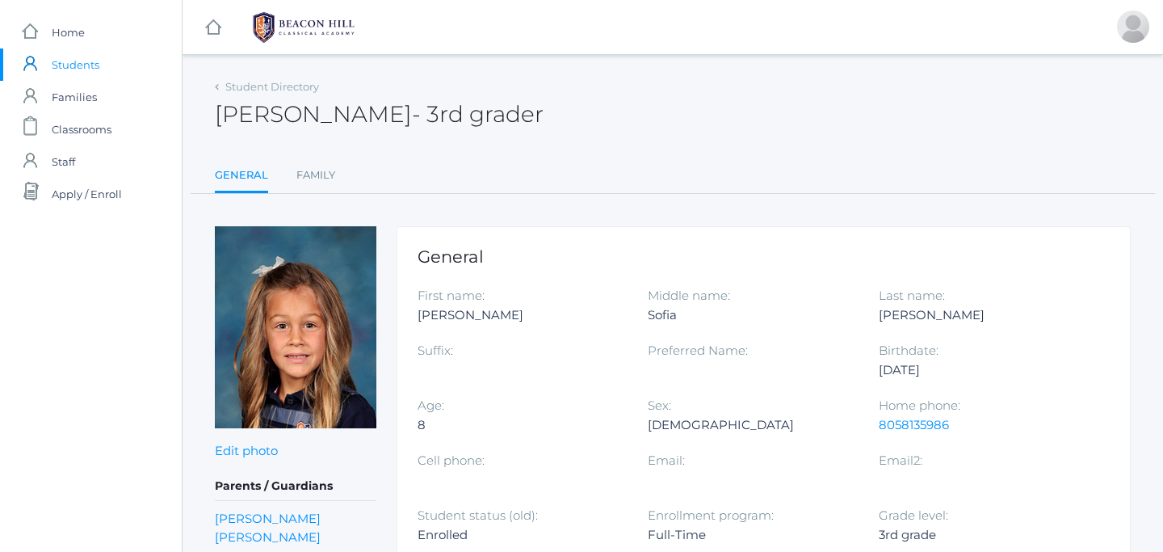
scroll to position [83, 0]
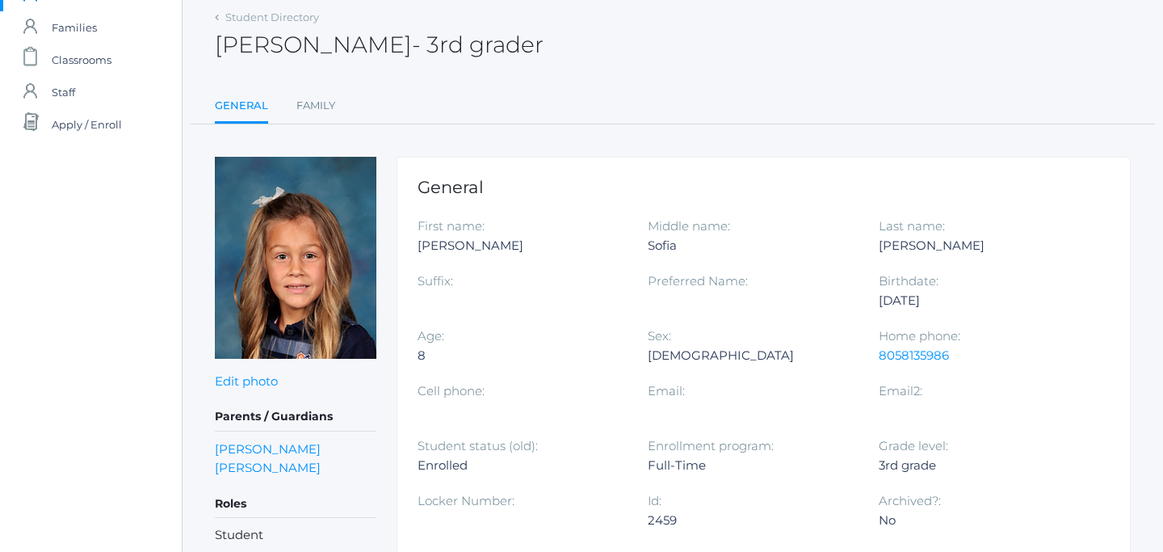
scroll to position [70, 0]
